Goal: Check status: Check status

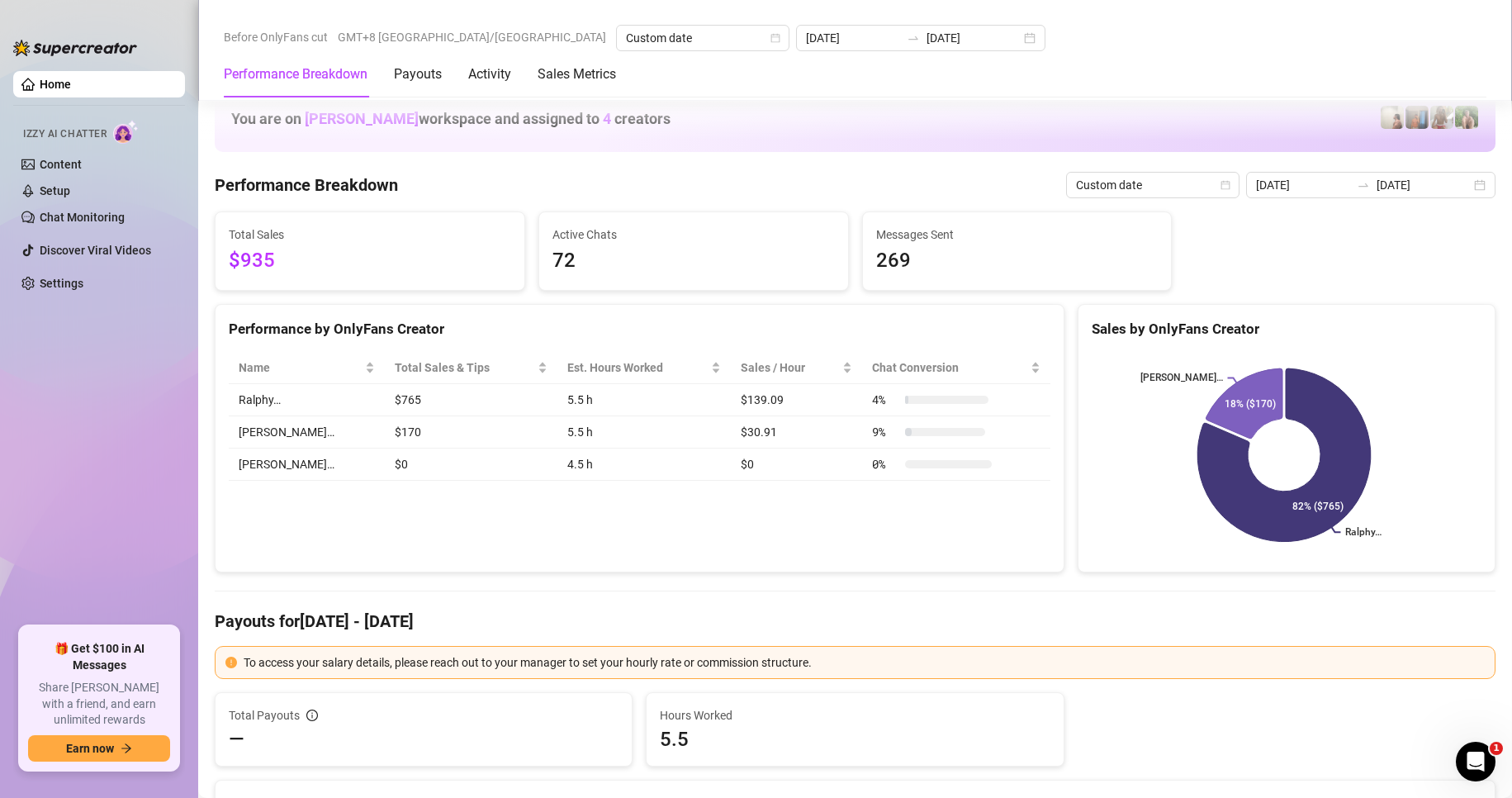
scroll to position [2147, 0]
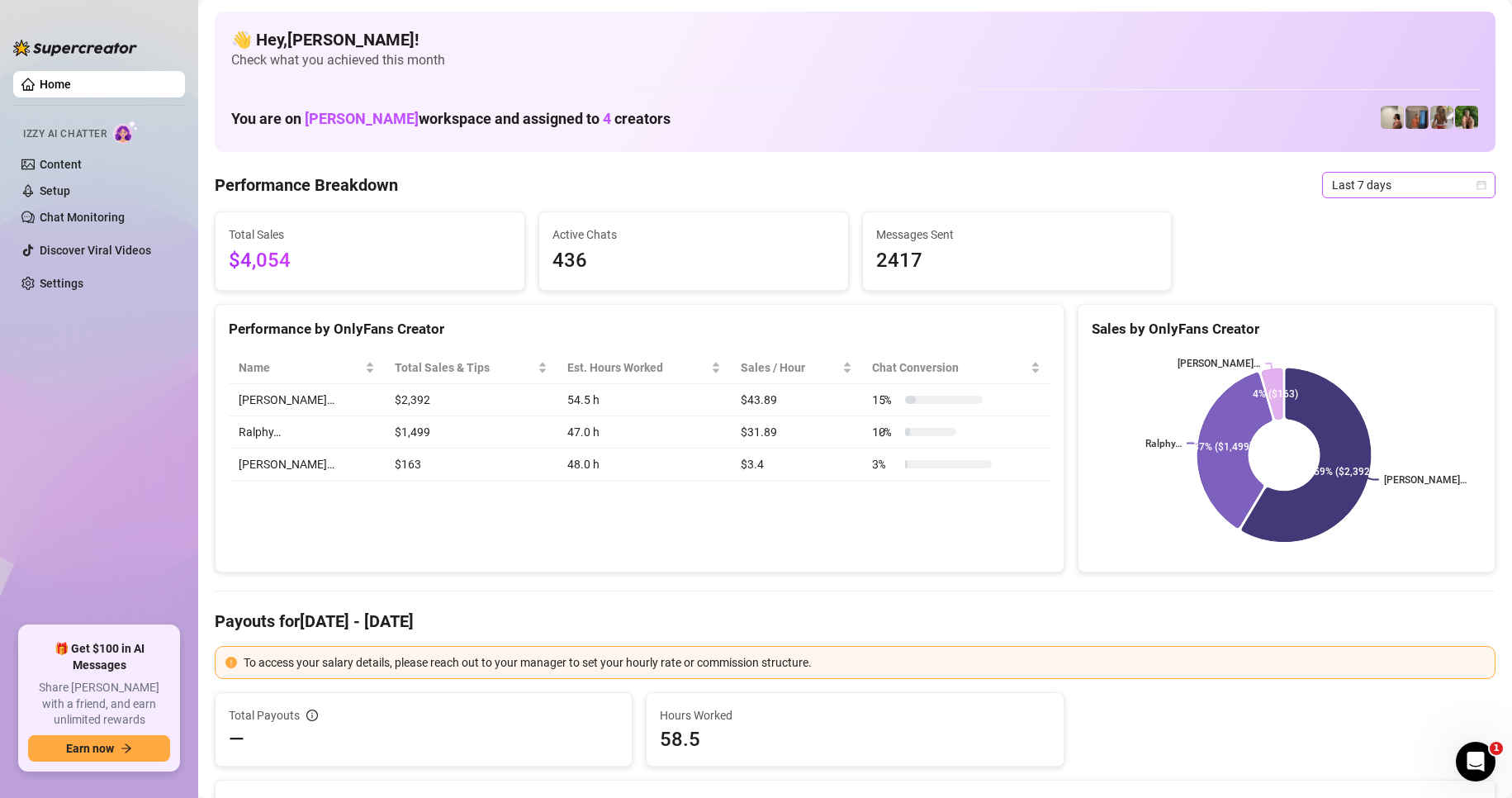
click at [1341, 183] on span "Last 7 days" at bounding box center [1409, 185] width 153 height 25
click at [1335, 326] on div "Custom date" at bounding box center [1394, 323] width 147 height 18
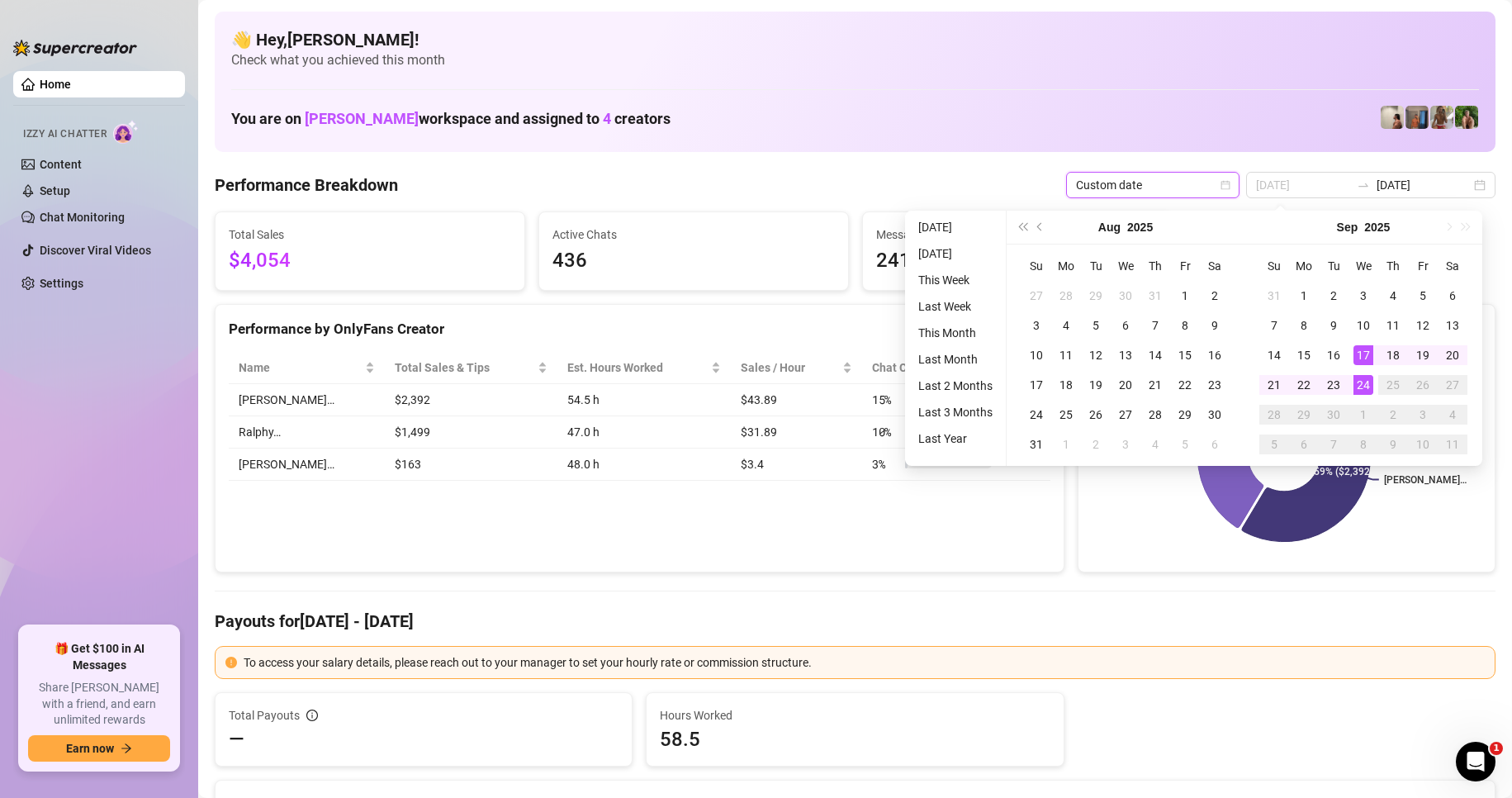
type input "[DATE]"
click at [1355, 380] on div "24" at bounding box center [1363, 384] width 20 height 20
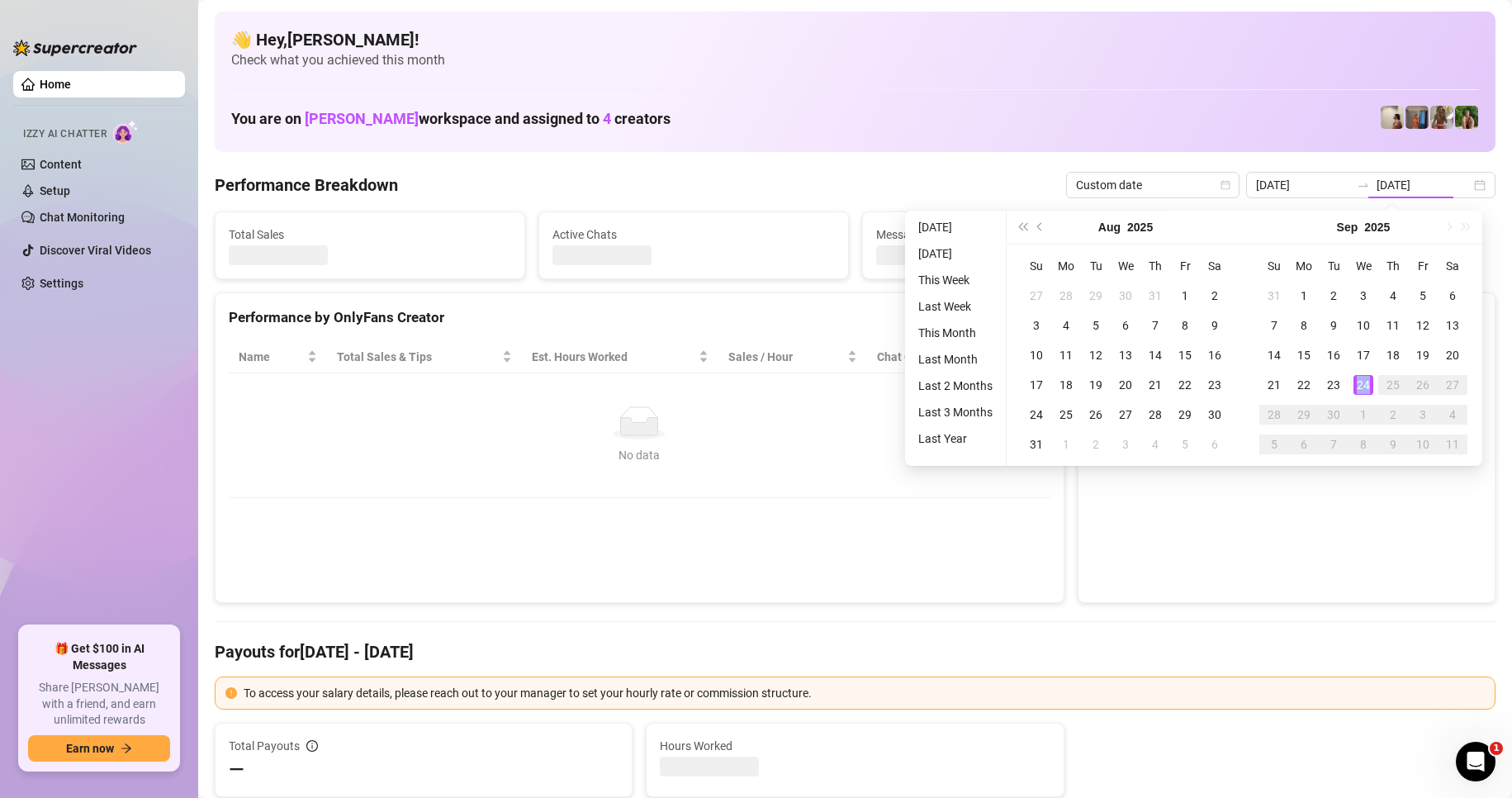
type input "[DATE]"
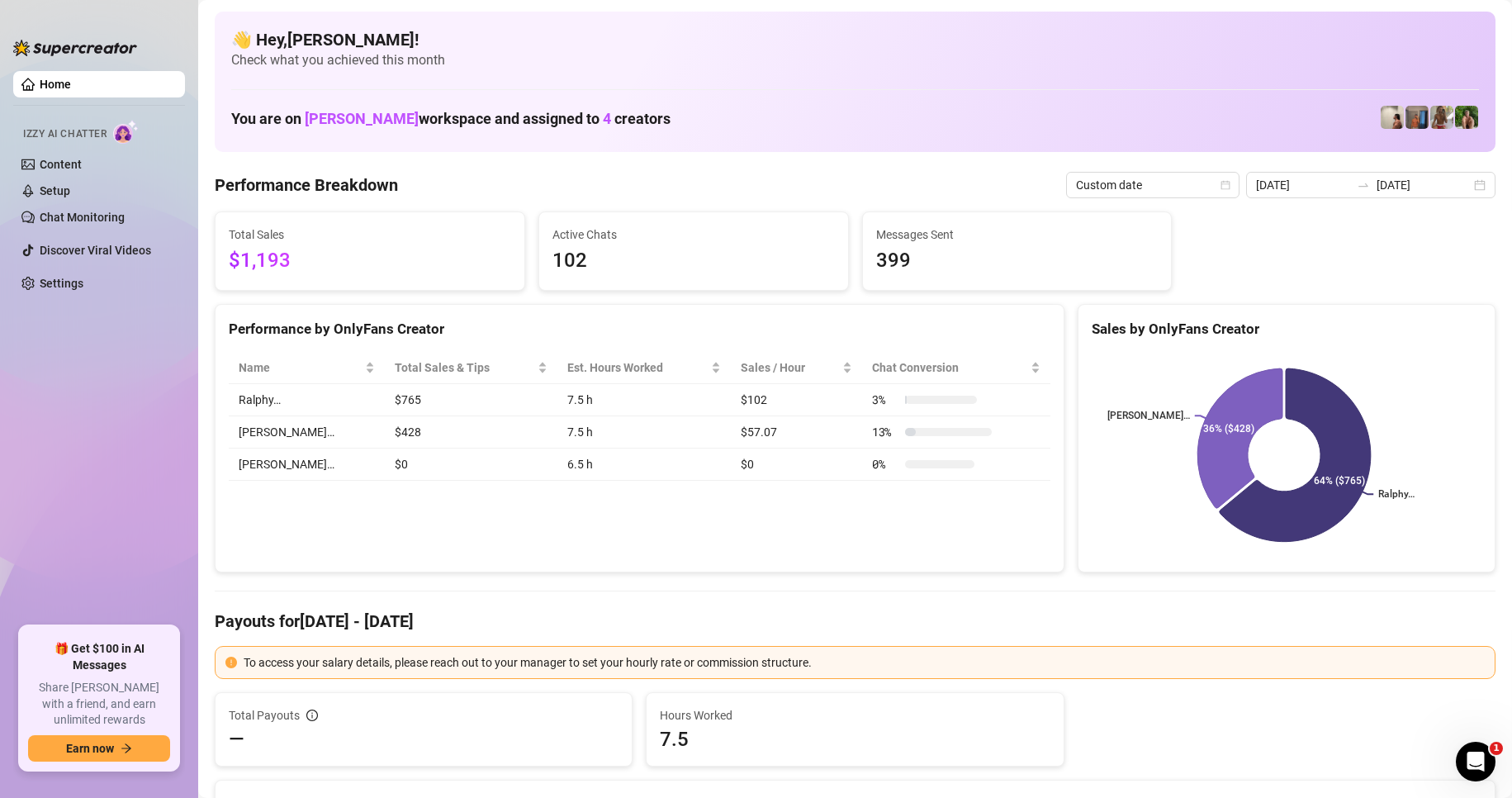
click at [133, 457] on ul "Home Izzy AI Chatter Content Setup Chat Monitoring Discover Viral Videos Settin…" at bounding box center [100, 342] width 172 height 555
